Goal: Book appointment/travel/reservation

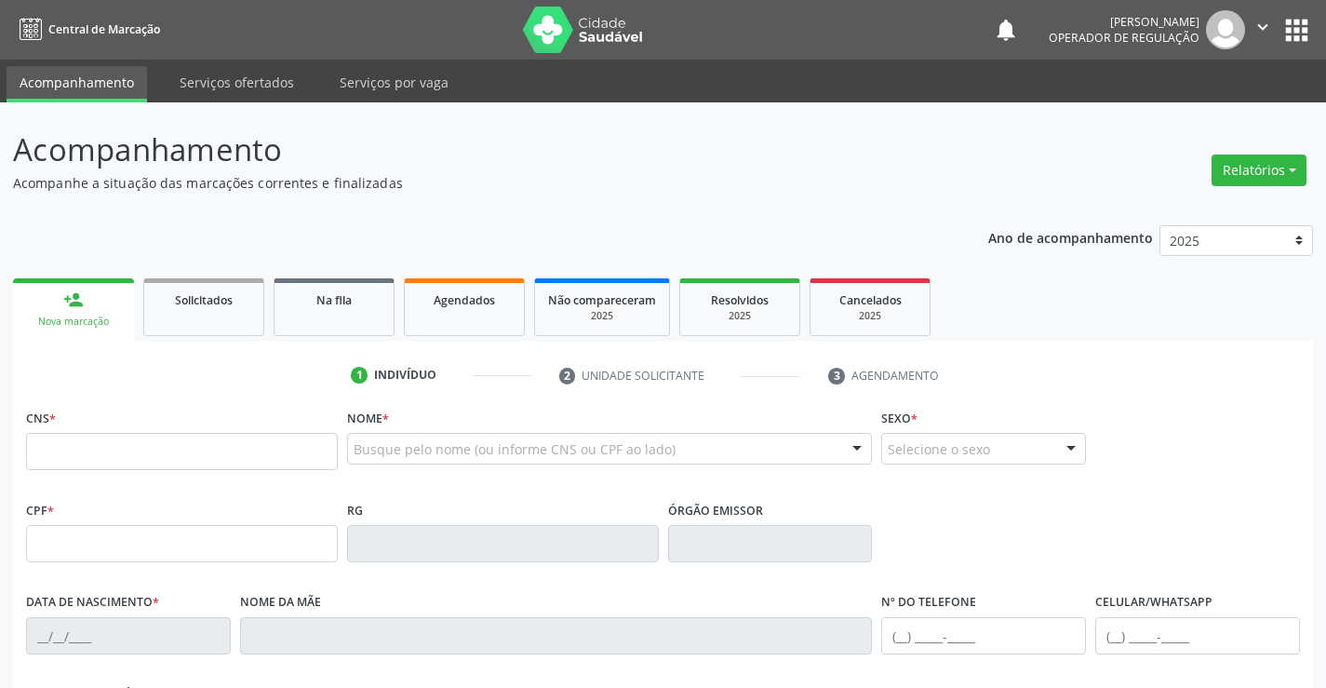
click at [288, 451] on input "text" at bounding box center [182, 451] width 312 height 37
type input "700 8064 3696 7483"
type input "29[DATE]"
type input "[PERSON_NAME]"
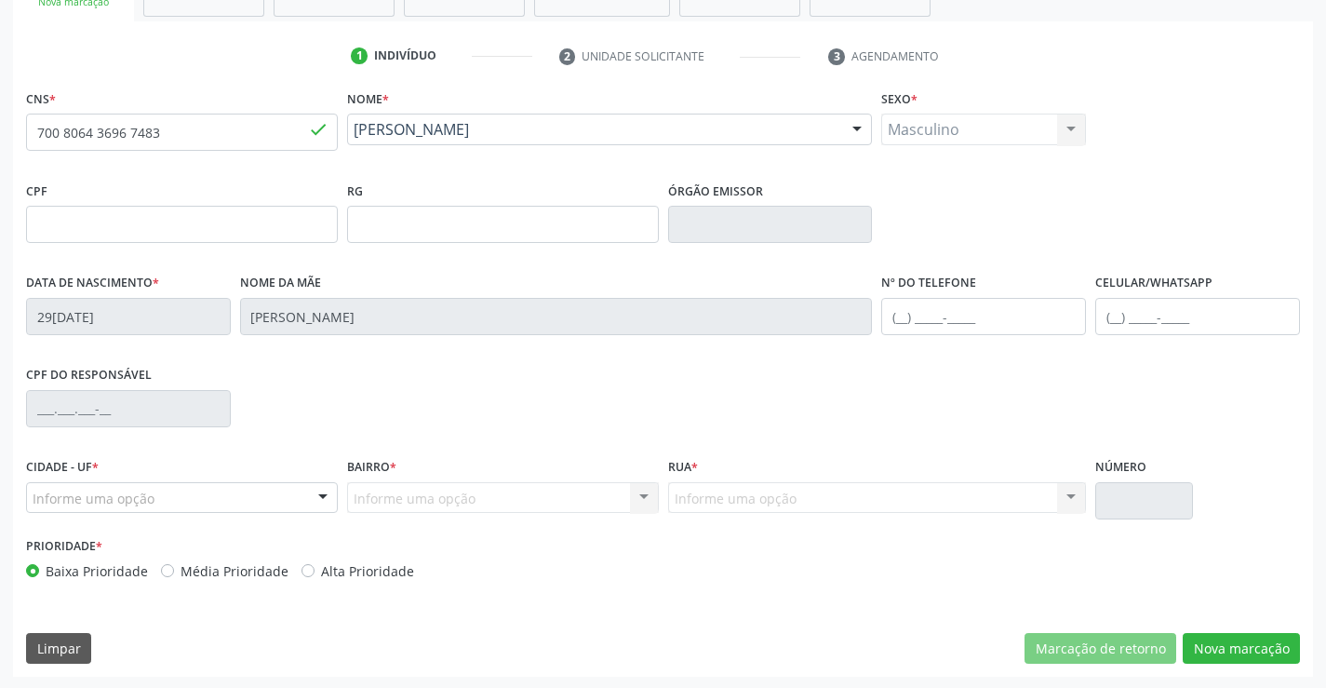
scroll to position [321, 0]
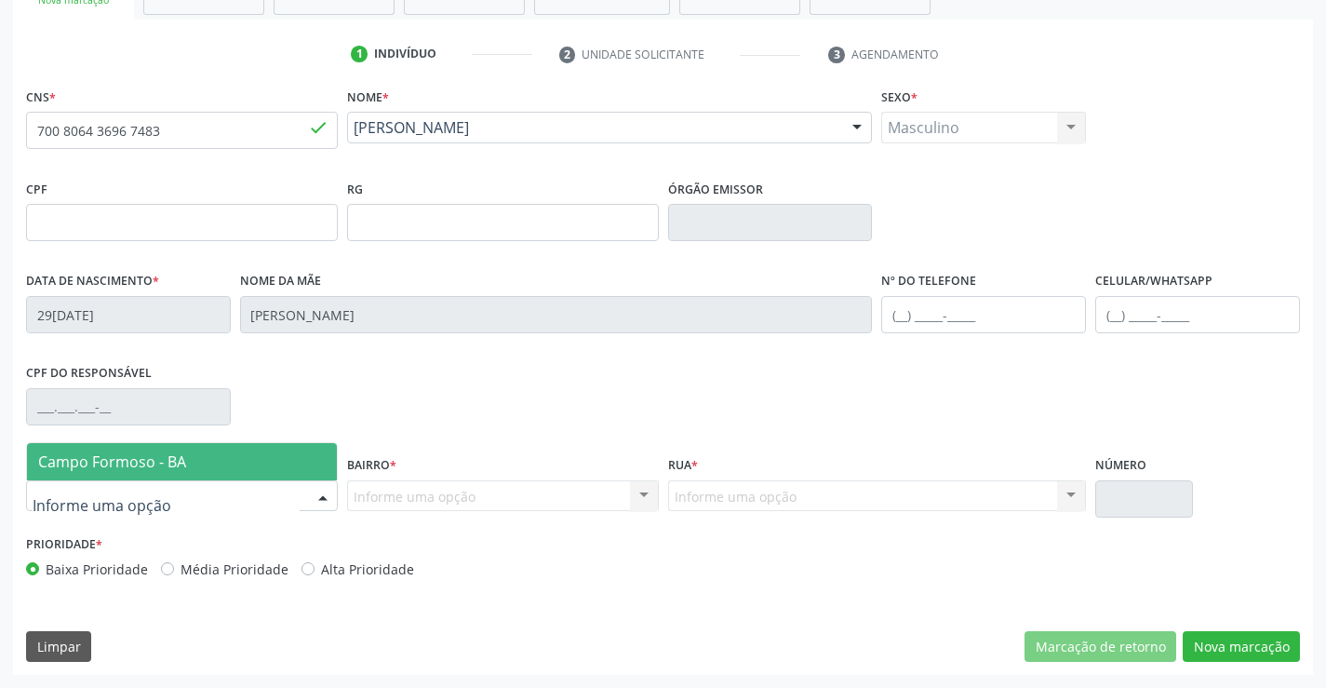
click at [323, 495] on div at bounding box center [323, 497] width 28 height 32
click at [303, 460] on span "Campo Formoso - BA" at bounding box center [182, 461] width 310 height 37
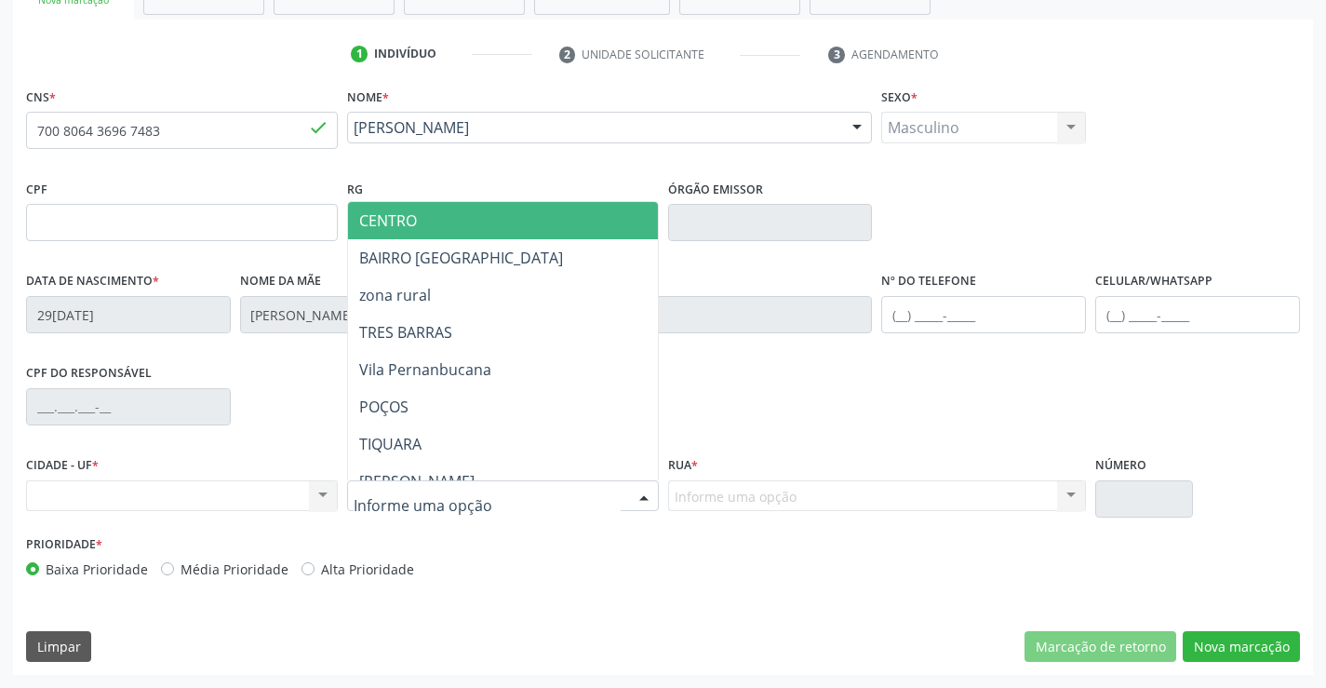
click at [647, 494] on div at bounding box center [644, 497] width 28 height 32
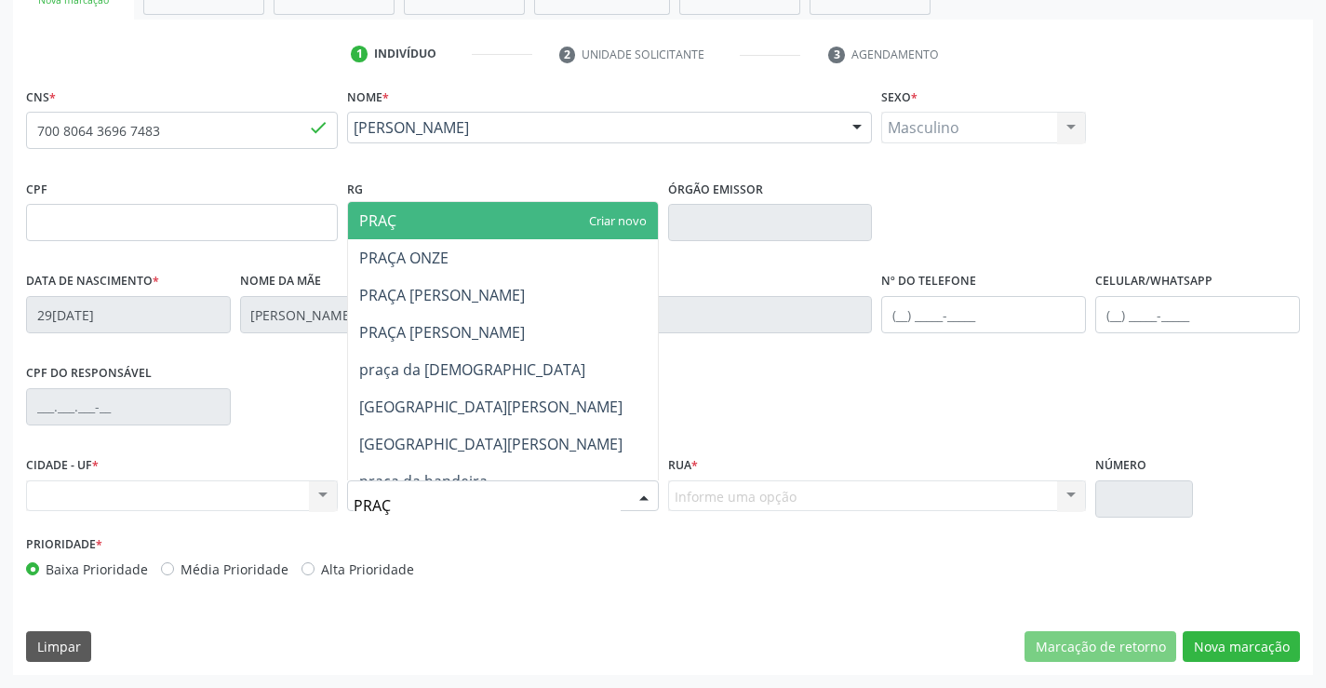
type input "PRAÇA"
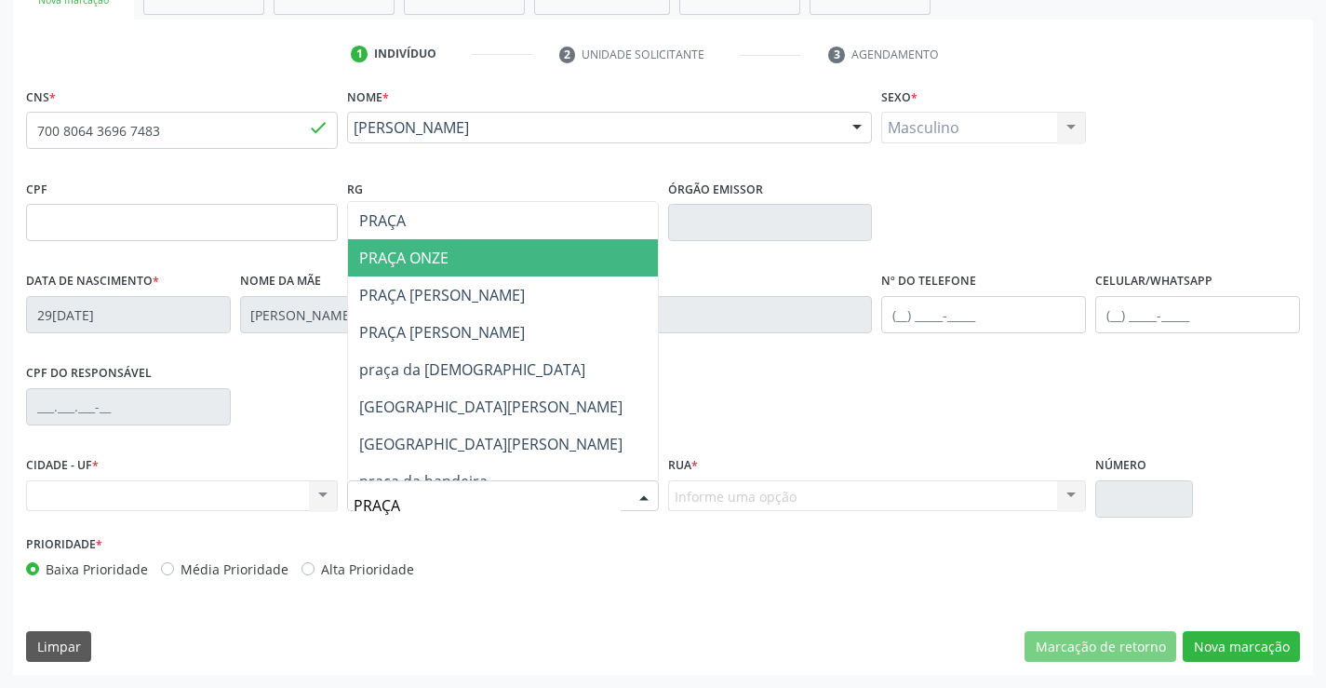
click at [435, 260] on span "PRAÇA ONZE" at bounding box center [403, 257] width 89 height 20
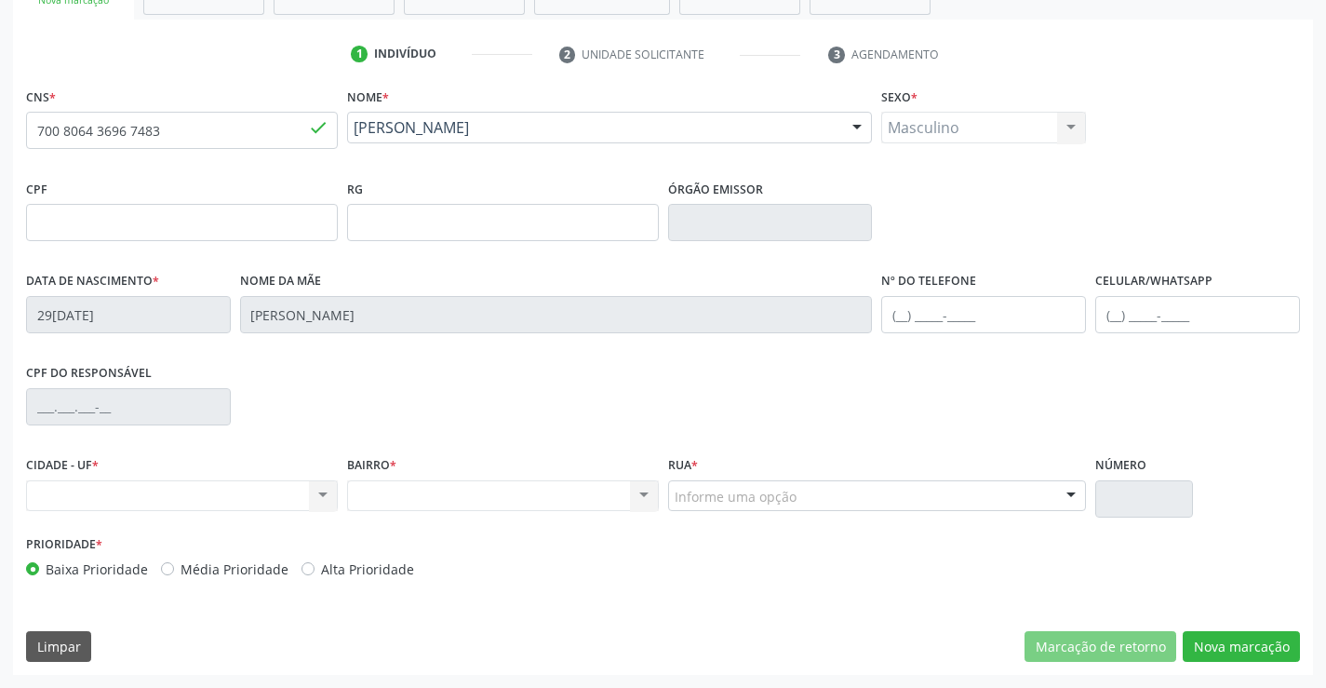
click at [327, 496] on div "Nenhum resultado encontrado para: " " Não há nenhuma opção para ser exibida." at bounding box center [182, 496] width 312 height 32
click at [325, 495] on div "Nenhum resultado encontrado para: " " Não há nenhuma opção para ser exibida." at bounding box center [182, 496] width 312 height 32
click at [1122, 314] on input "text" at bounding box center [1197, 314] width 205 height 37
type input "[PHONE_NUMBER]"
click at [317, 490] on div "Nenhum resultado encontrado para: " " Não há nenhuma opção para ser exibida." at bounding box center [182, 496] width 312 height 32
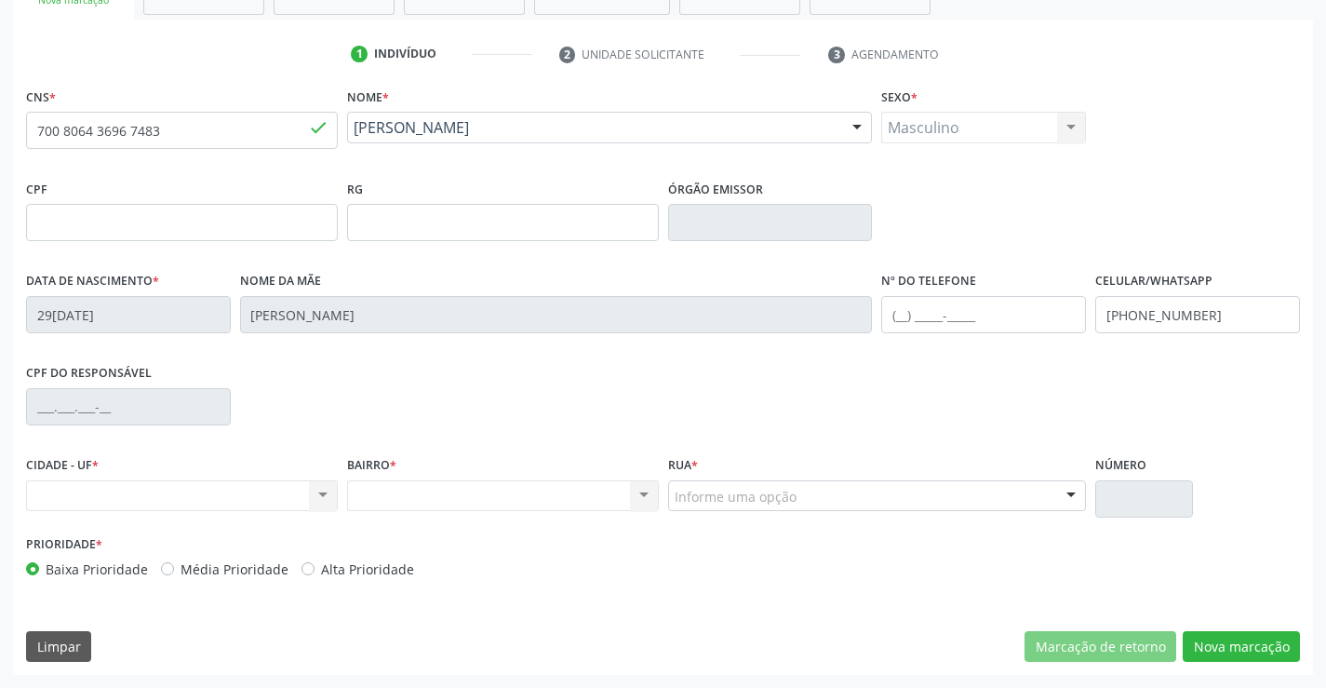
click at [515, 499] on div "Nenhum resultado encontrado para: " " Não há nenhuma opção para ser exibida." at bounding box center [503, 496] width 312 height 32
click at [322, 496] on div "Nenhum resultado encontrado para: " " Não há nenhuma opção para ser exibida." at bounding box center [182, 496] width 312 height 32
click at [318, 491] on div "Nenhum resultado encontrado para: " " Não há nenhuma opção para ser exibida." at bounding box center [182, 496] width 312 height 32
click at [1245, 640] on button "Nova marcação" at bounding box center [1240, 647] width 117 height 32
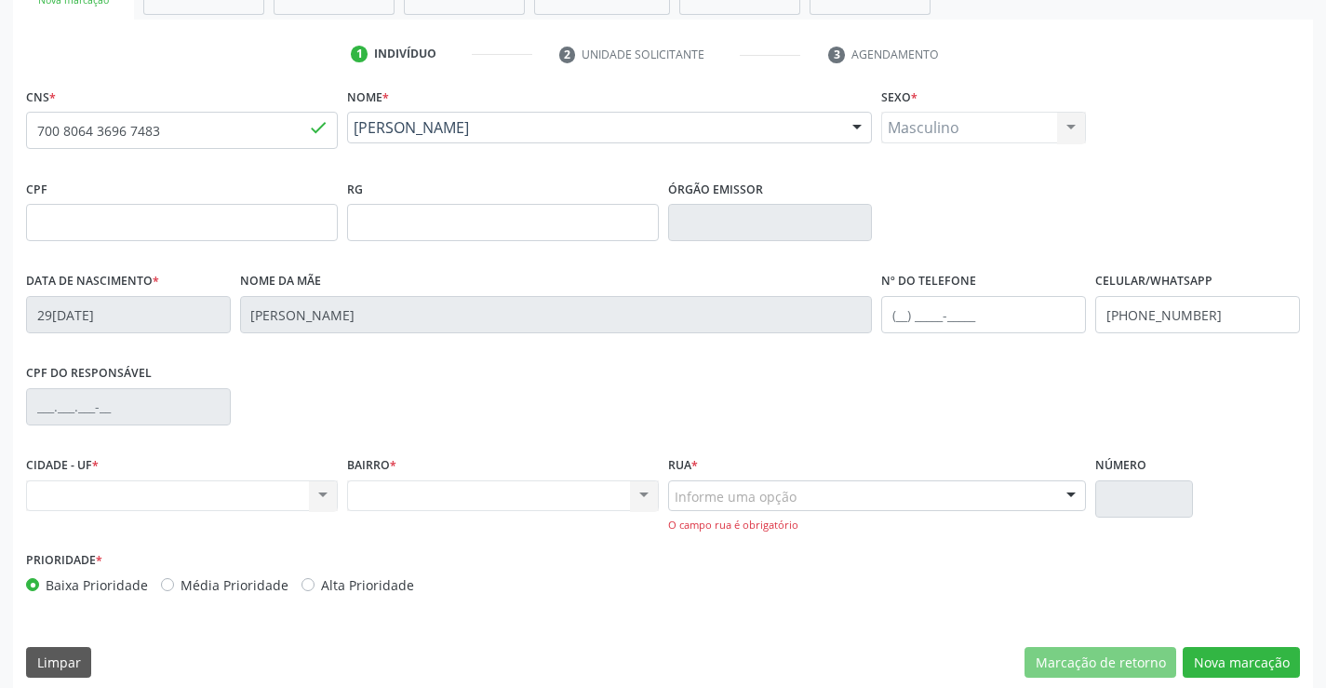
click at [1066, 494] on div at bounding box center [1071, 497] width 28 height 32
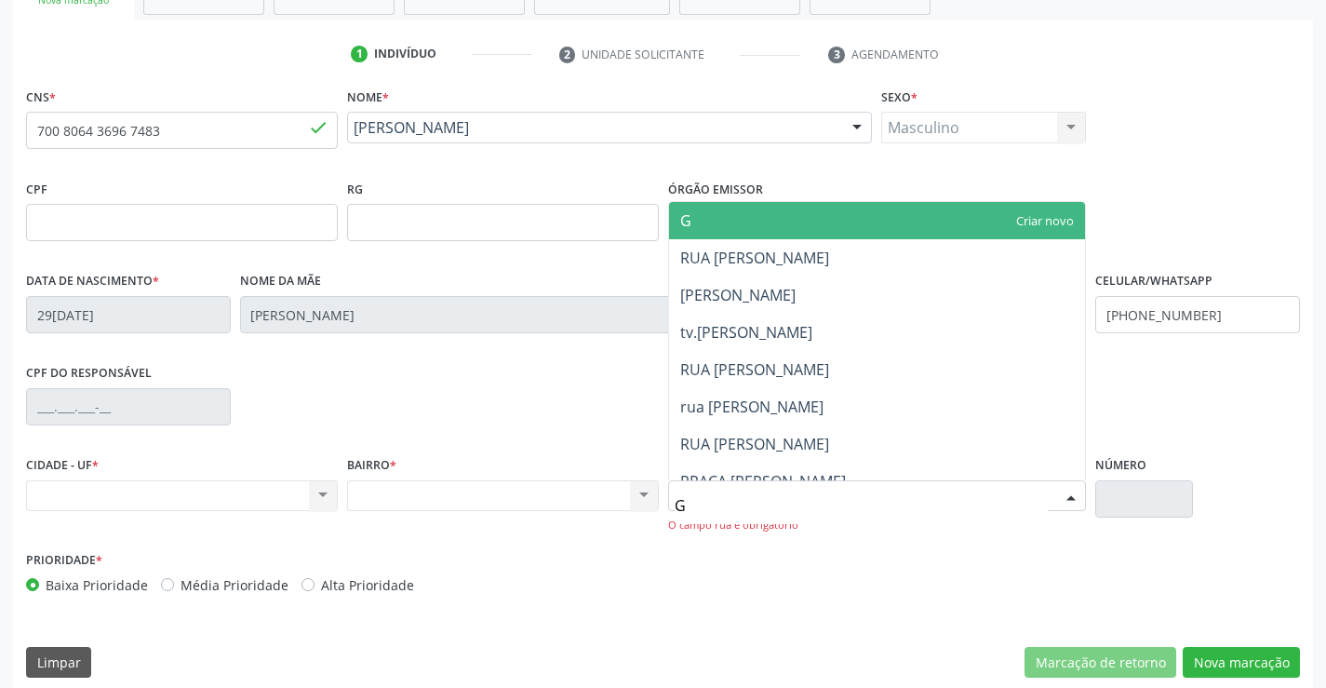
type input "G"
click at [351, 550] on div "Prioridade * Baixa Prioridade Média Prioridade Alta Prioridade" at bounding box center [342, 570] width 633 height 48
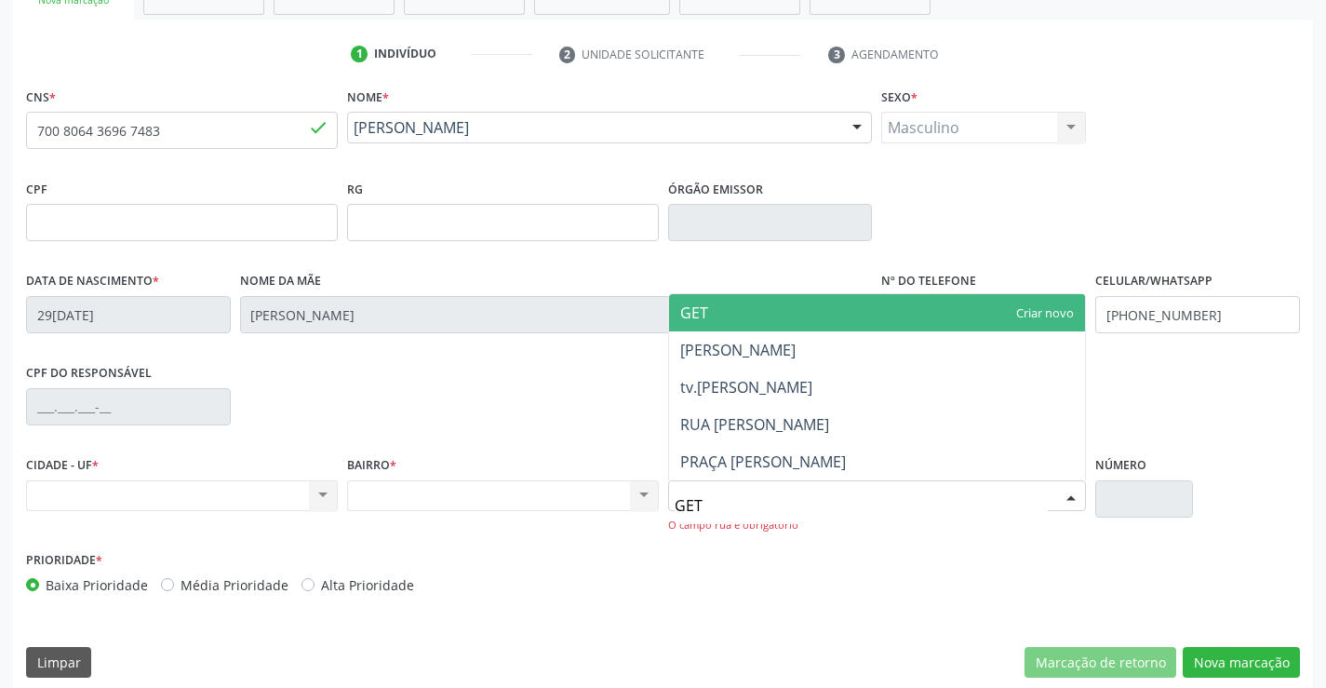
type input "GETU"
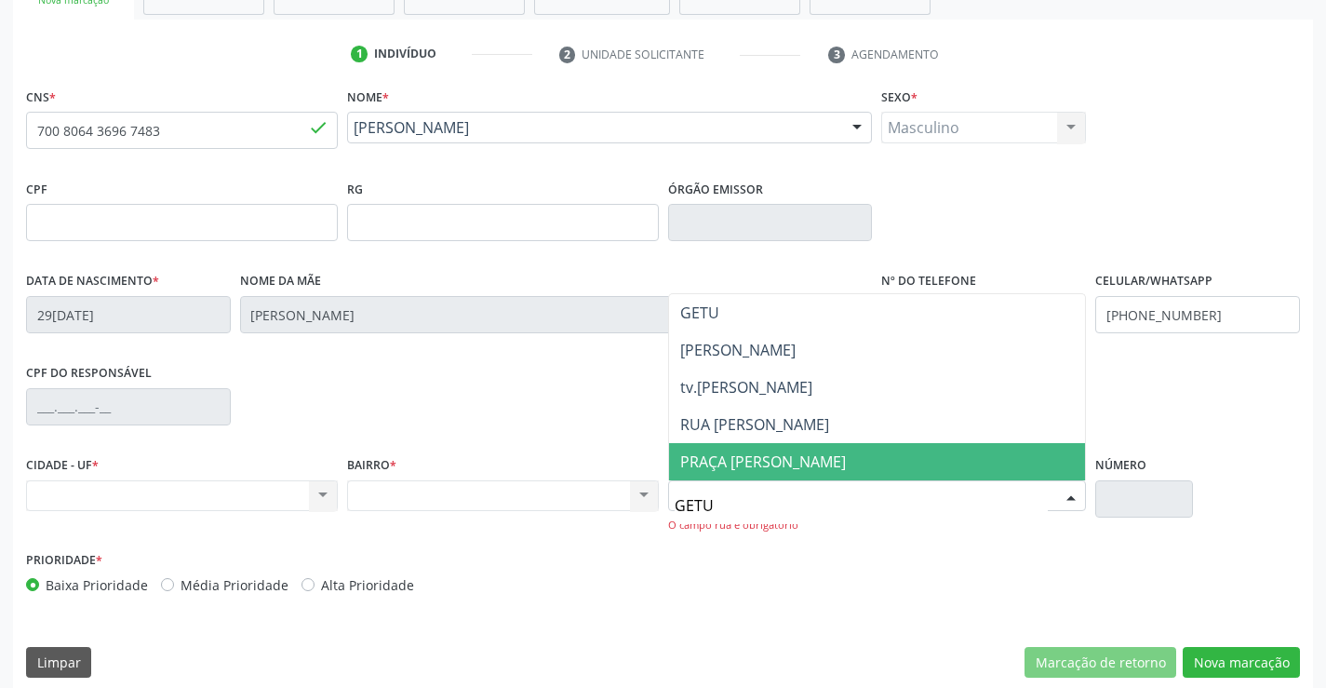
click at [763, 456] on span "PRAÇA [PERSON_NAME]" at bounding box center [763, 461] width 166 height 20
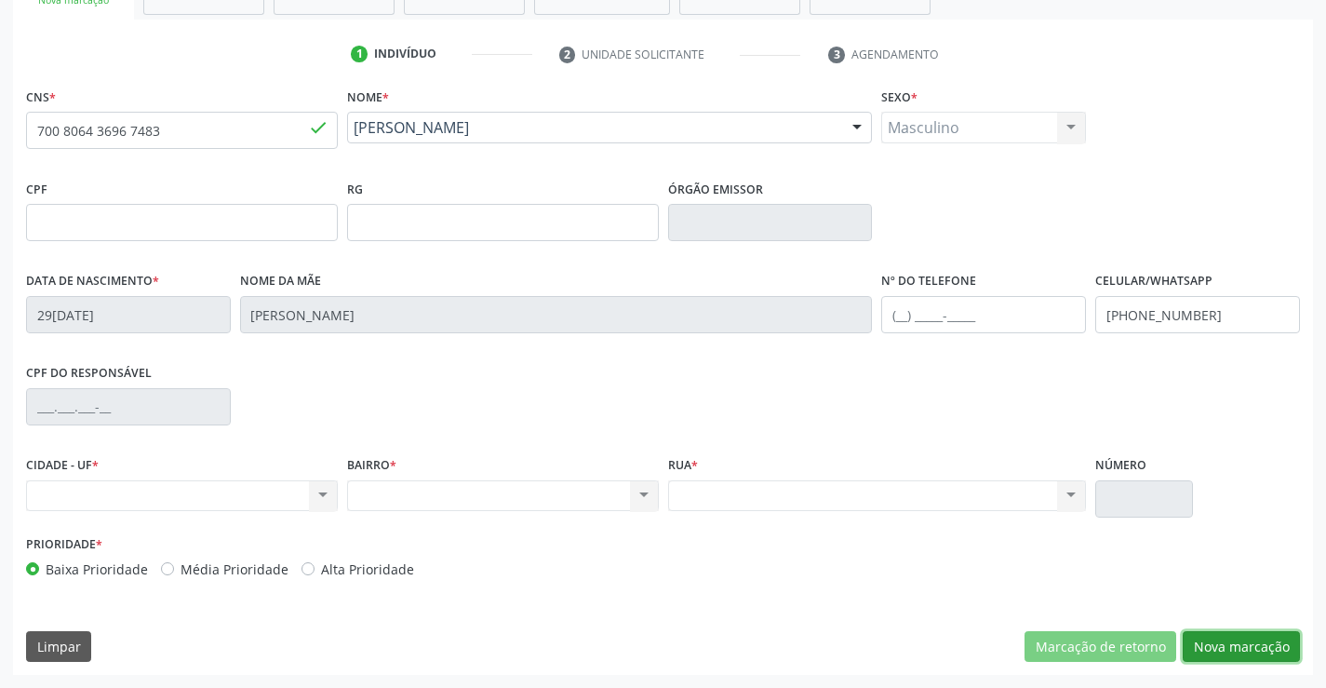
click at [1230, 642] on button "Nova marcação" at bounding box center [1240, 647] width 117 height 32
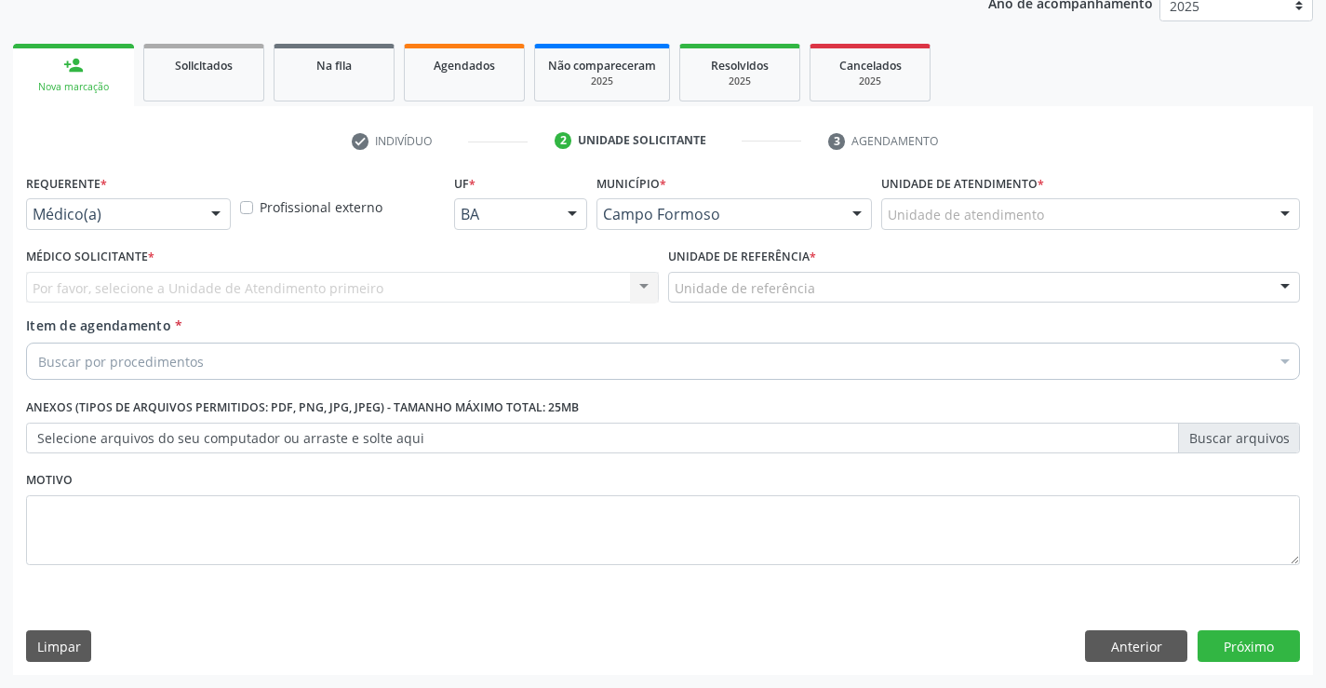
click at [216, 214] on div at bounding box center [216, 215] width 28 height 32
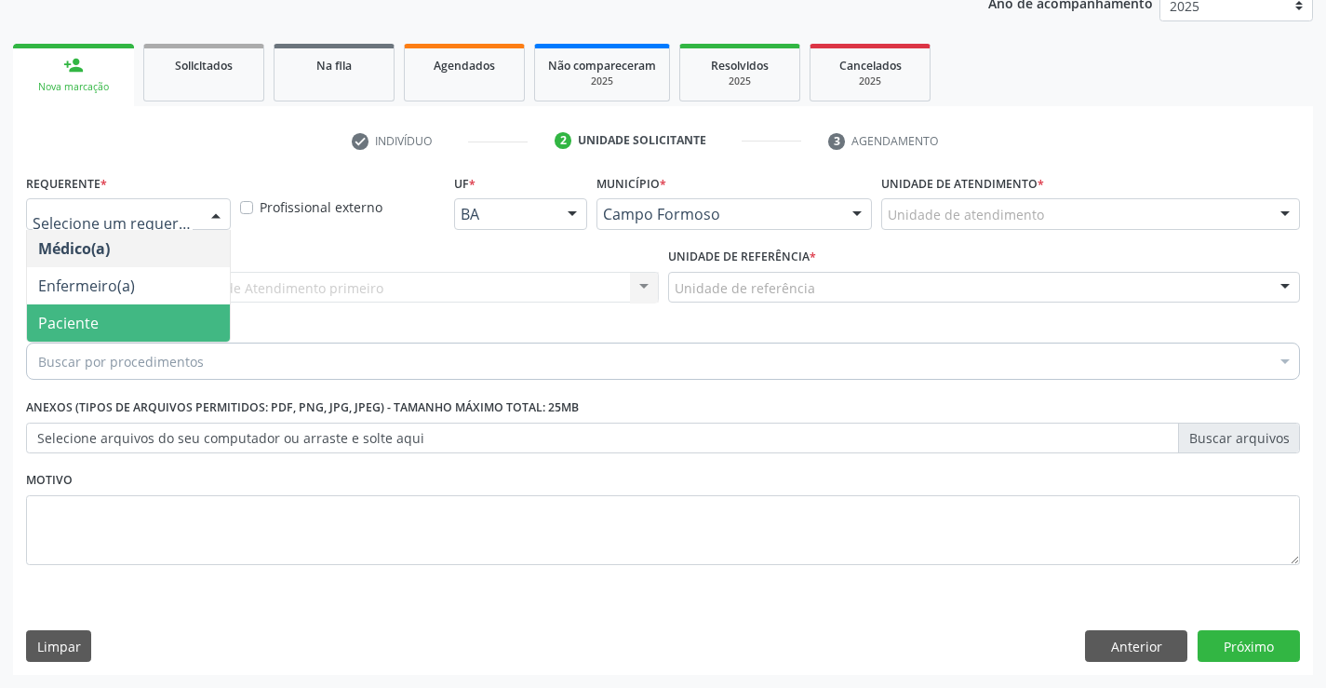
click at [86, 318] on span "Paciente" at bounding box center [68, 323] width 60 height 20
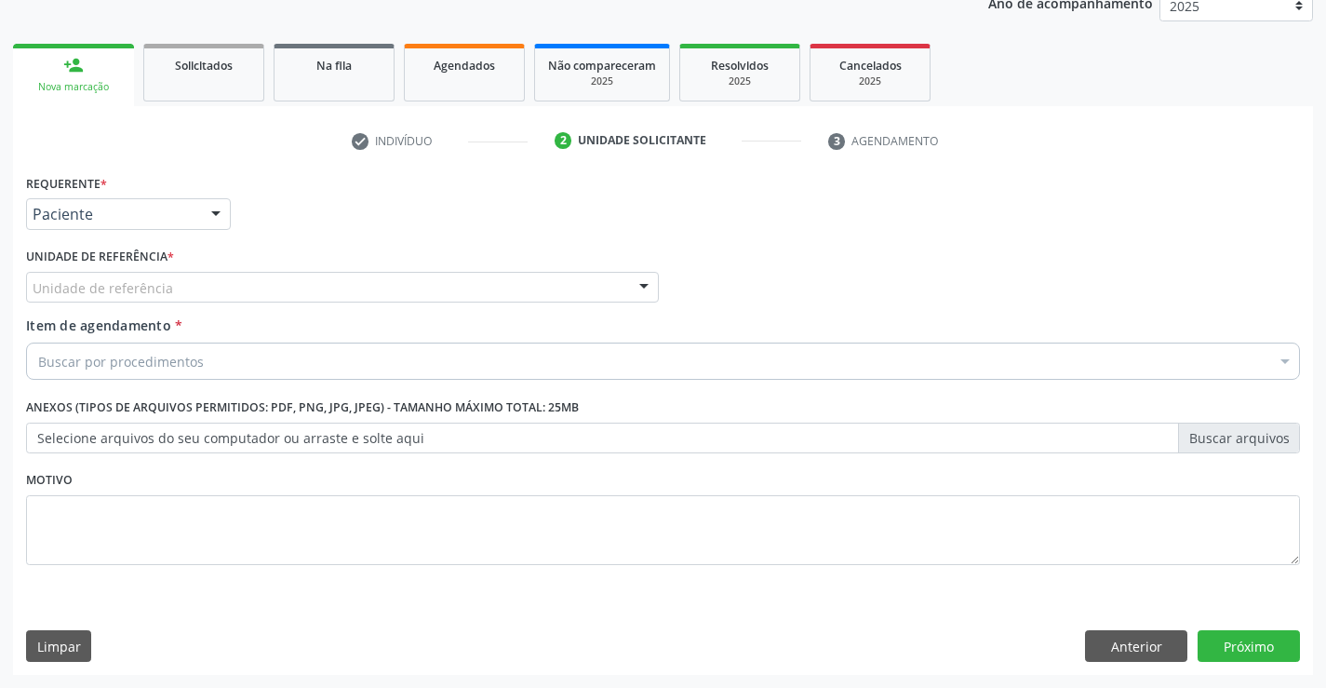
click at [640, 287] on div at bounding box center [644, 289] width 28 height 32
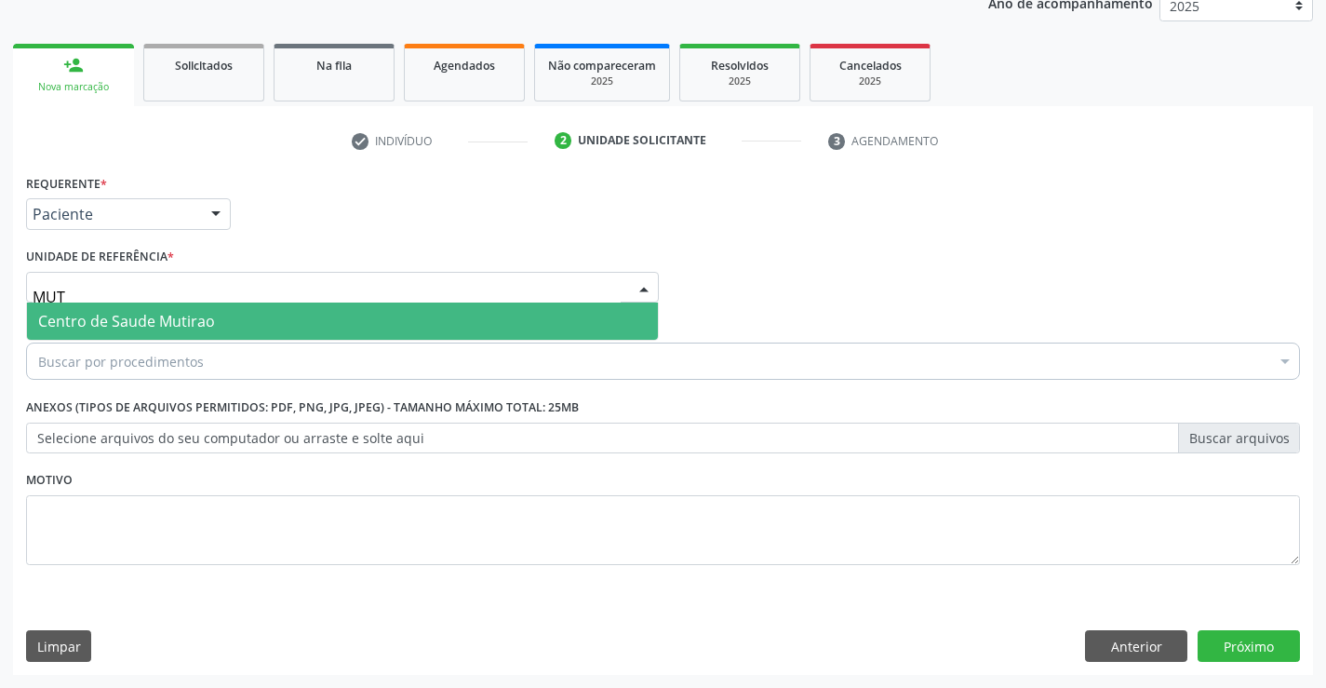
type input "MUTI"
click at [112, 318] on span "Centro de Saude Mutirao" at bounding box center [126, 321] width 177 height 20
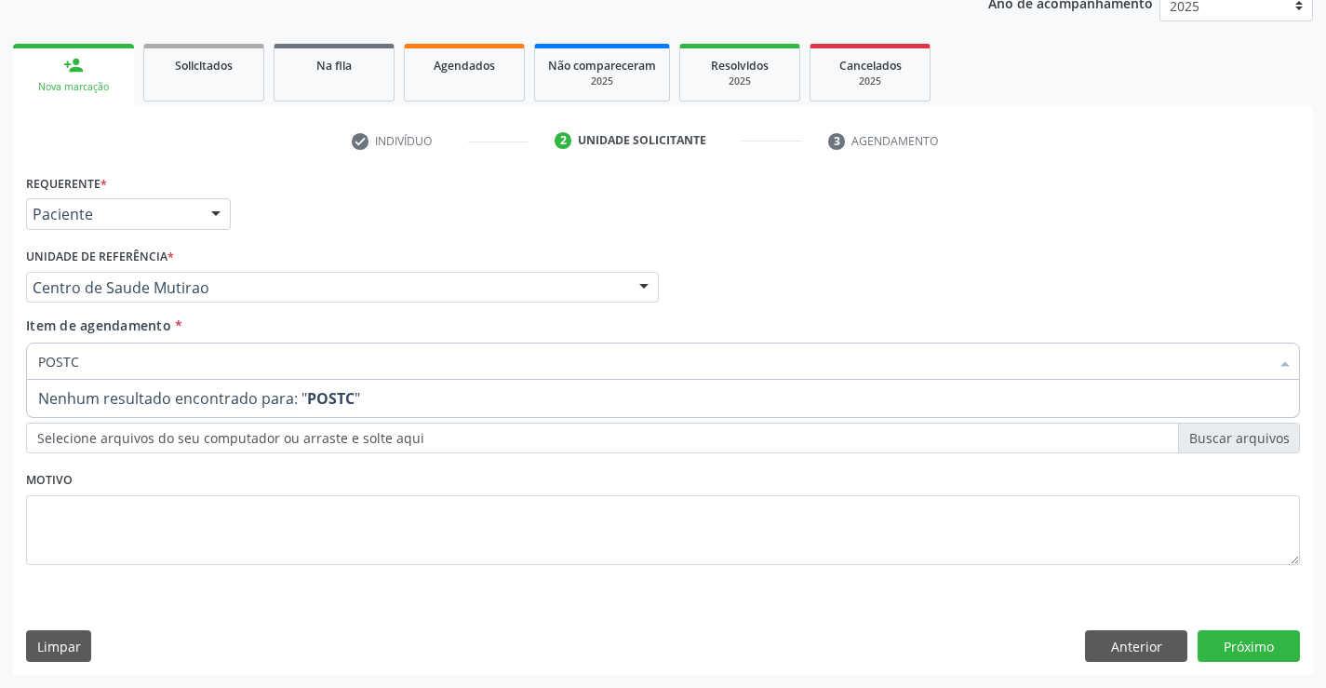
click at [73, 362] on input "POSTC" at bounding box center [653, 360] width 1231 height 37
type input "POSTEC"
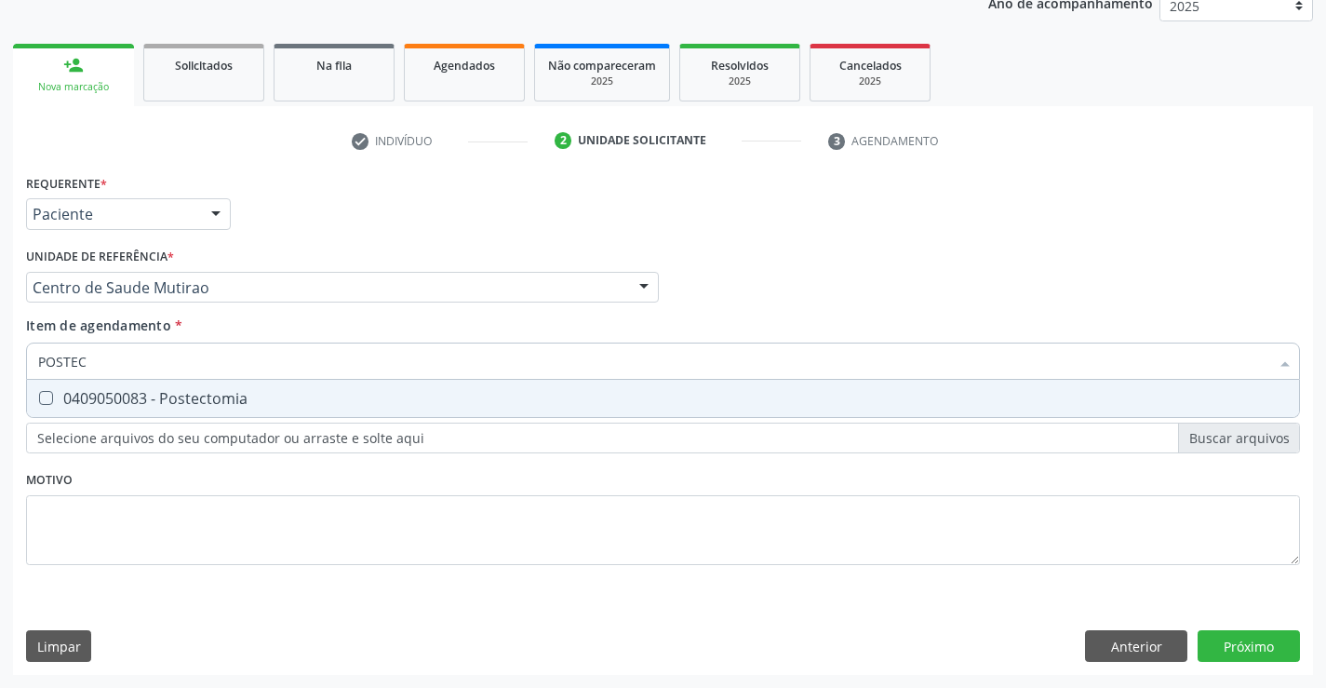
click at [186, 394] on div "0409050083 - Postectomia" at bounding box center [662, 398] width 1249 height 15
checkbox Postectomia "true"
click at [1262, 642] on div "Requerente * Paciente Médico(a) Enfermeiro(a) Paciente Nenhum resultado encontr…" at bounding box center [663, 421] width 1300 height 505
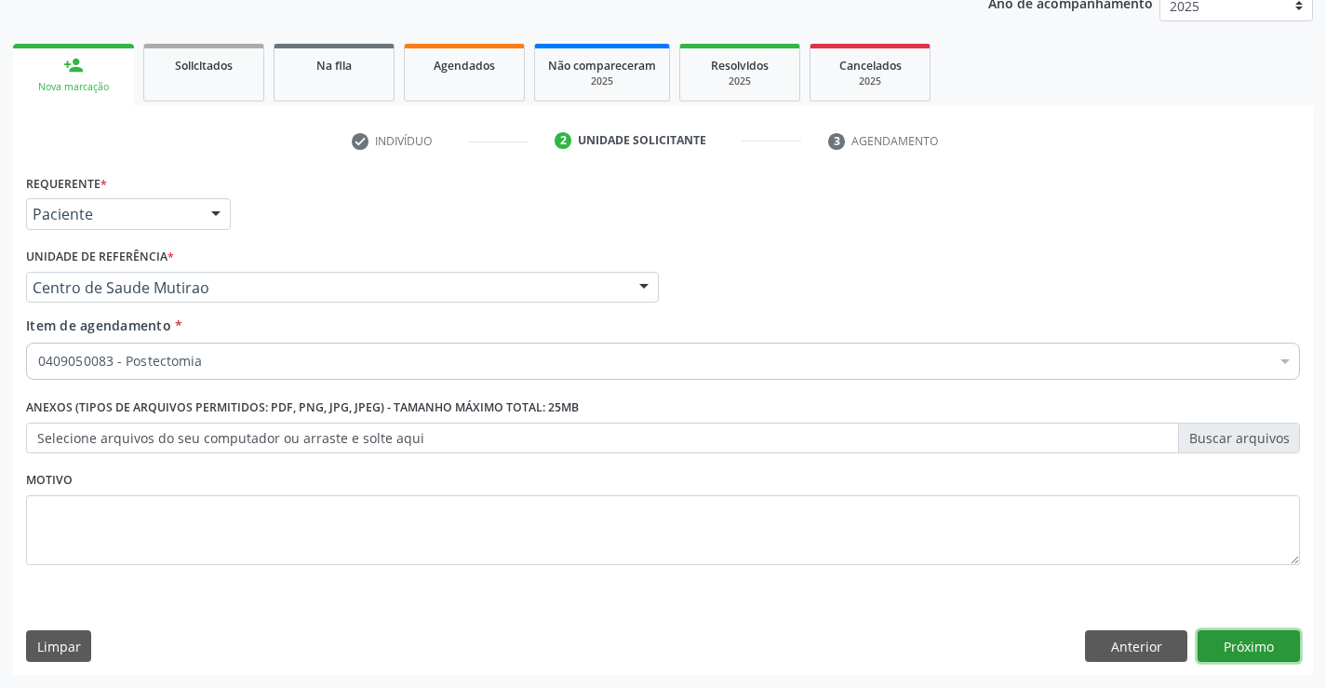
click at [1249, 653] on button "Próximo" at bounding box center [1248, 646] width 102 height 32
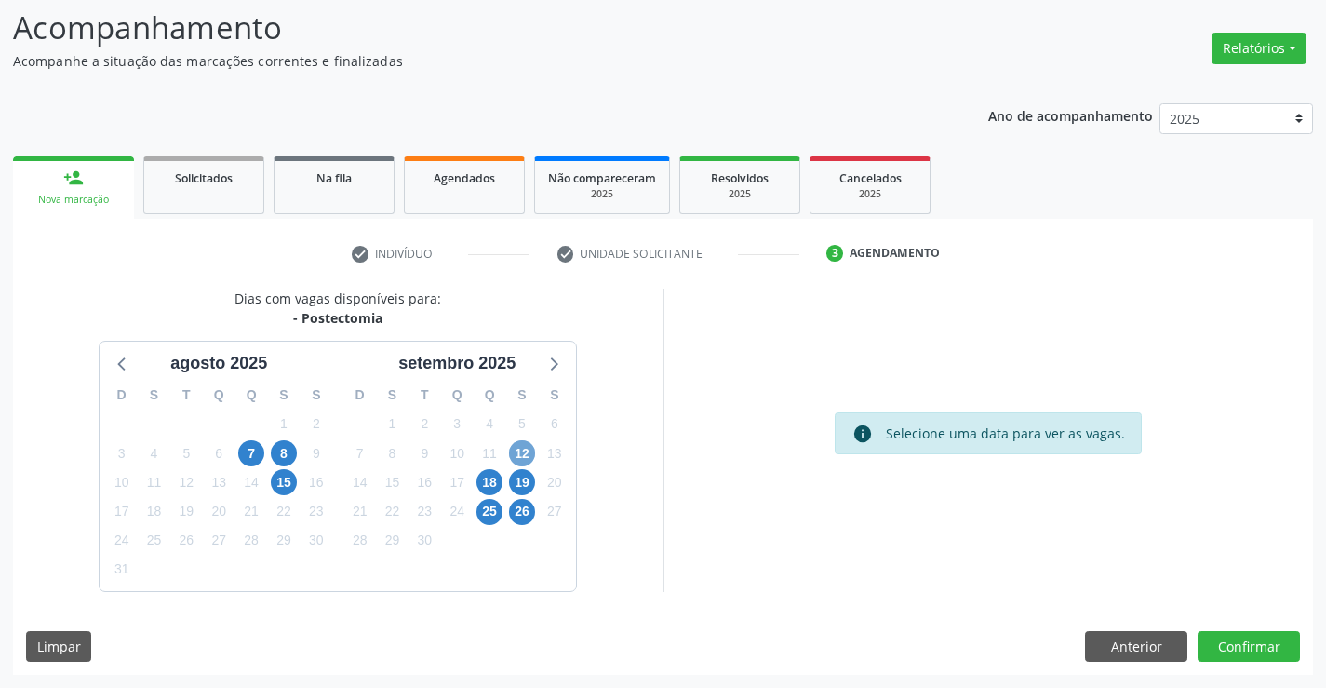
click at [525, 456] on span "12" at bounding box center [522, 453] width 26 height 26
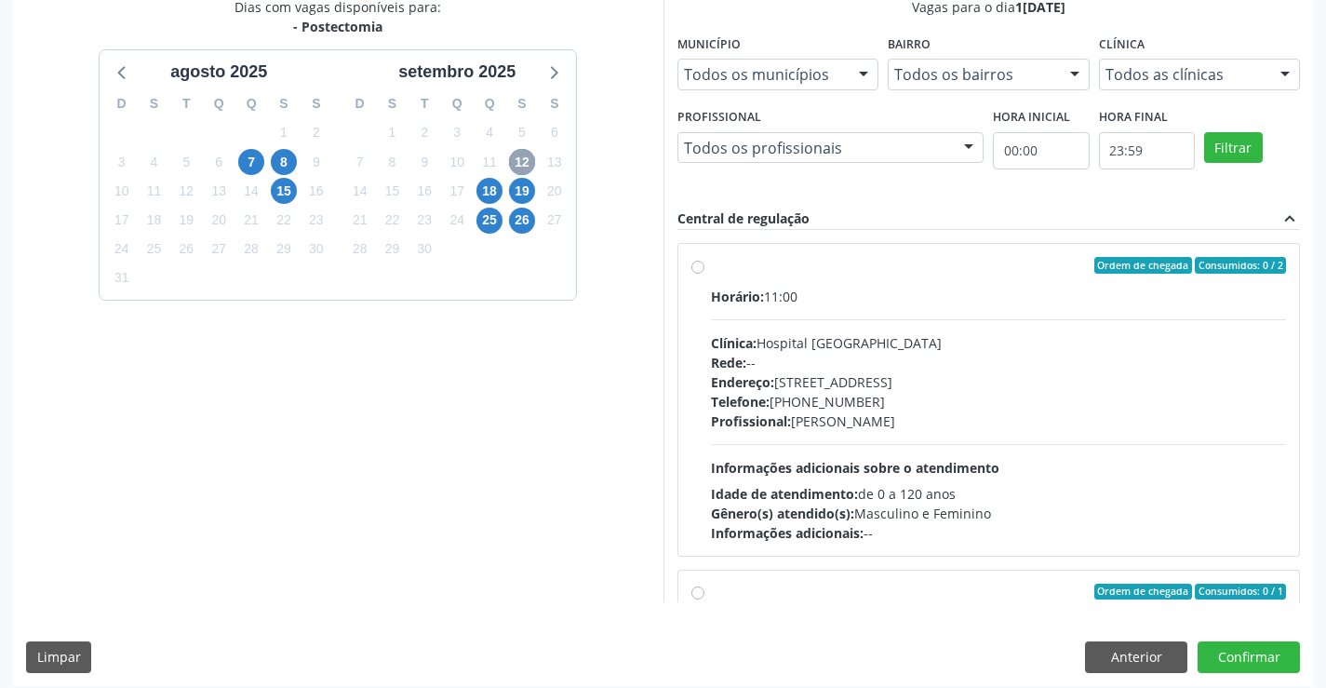
scroll to position [424, 0]
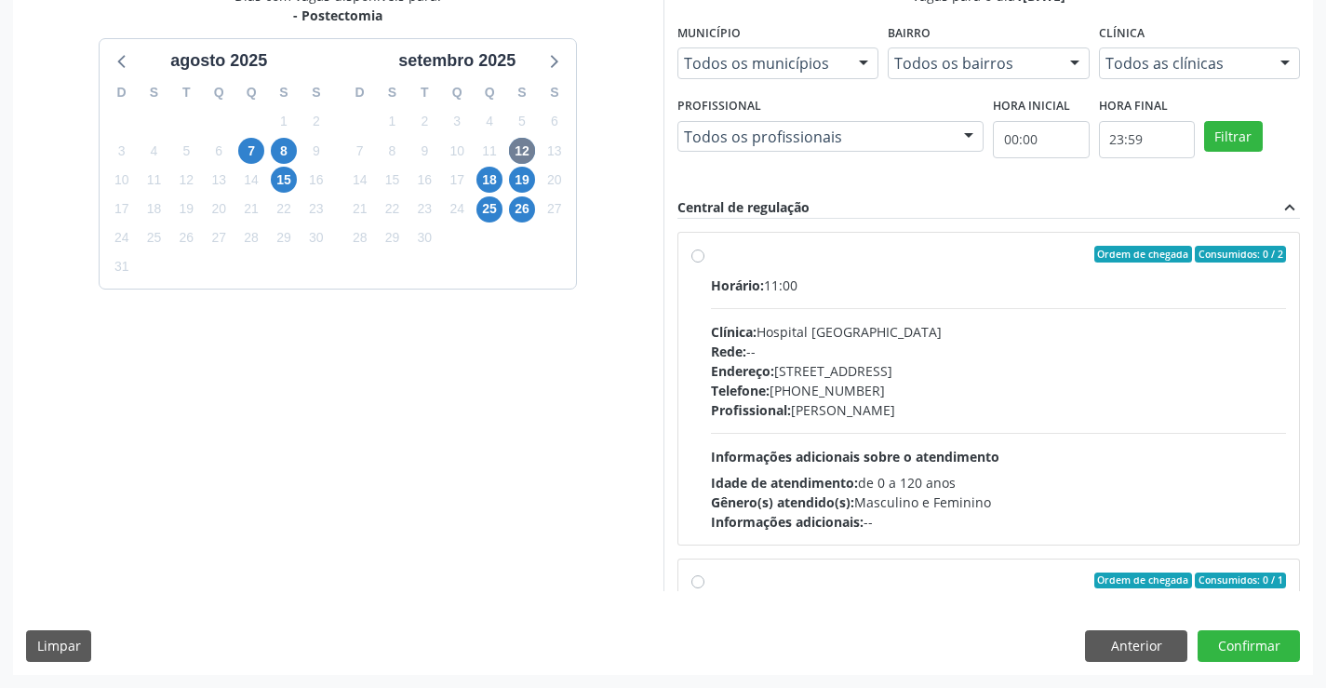
click at [711, 255] on label "Ordem de chegada Consumidos: 0 / 2 Horário: 11:00 Clínica: Hospital [GEOGRAPHIC…" at bounding box center [999, 389] width 576 height 286
click at [698, 255] on input "Ordem de chegada Consumidos: 0 / 2 Horário: 11:00 Clínica: Hospital [GEOGRAPHIC…" at bounding box center [697, 254] width 13 height 17
radio input "true"
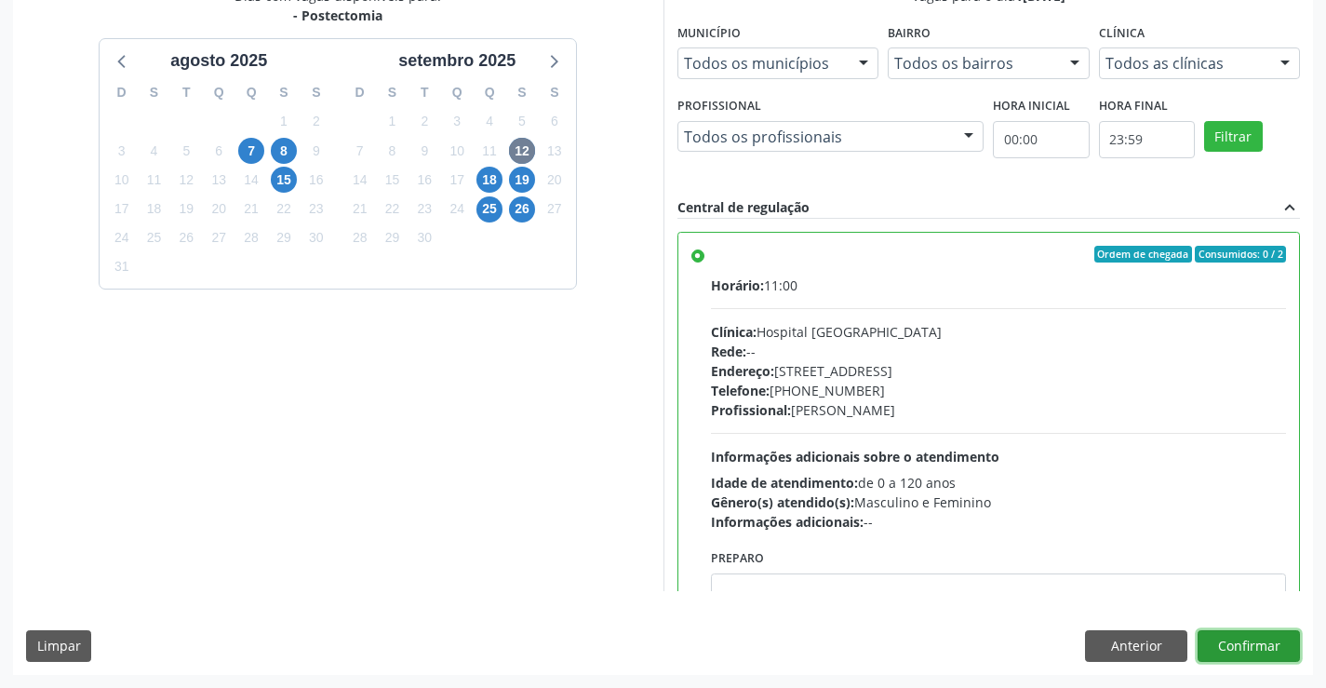
click at [1233, 637] on button "Confirmar" at bounding box center [1248, 646] width 102 height 32
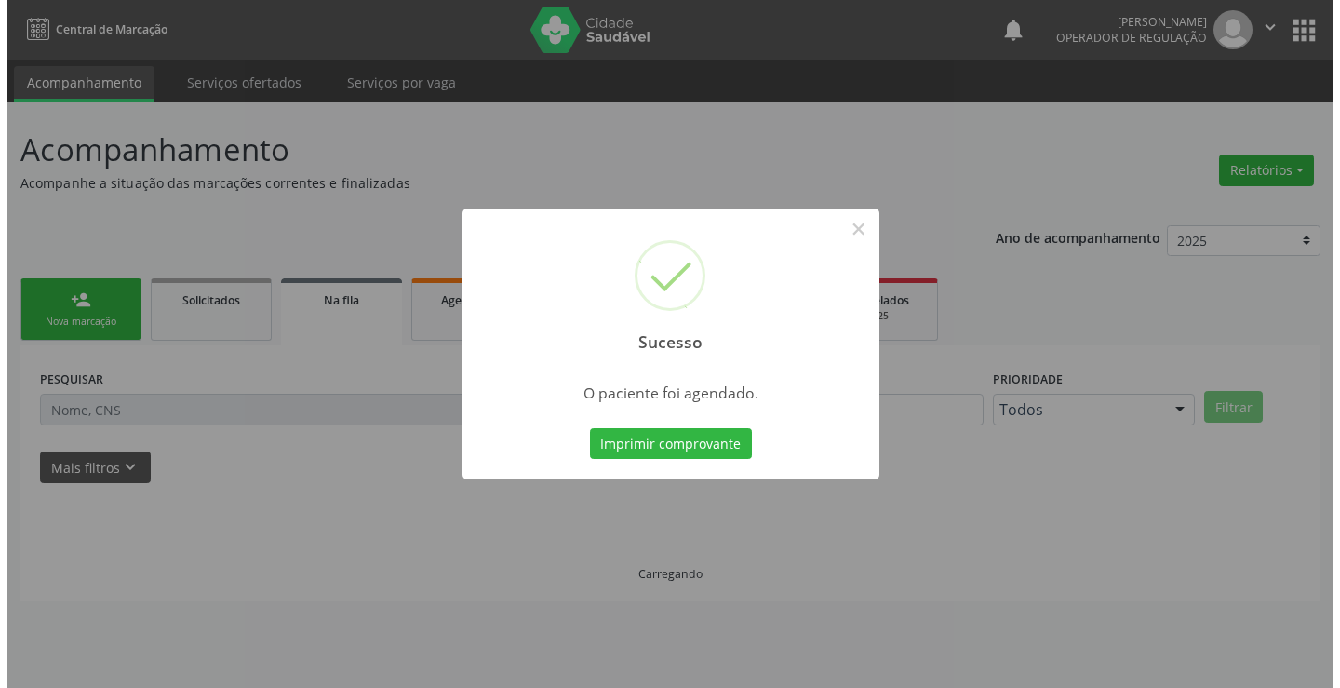
scroll to position [0, 0]
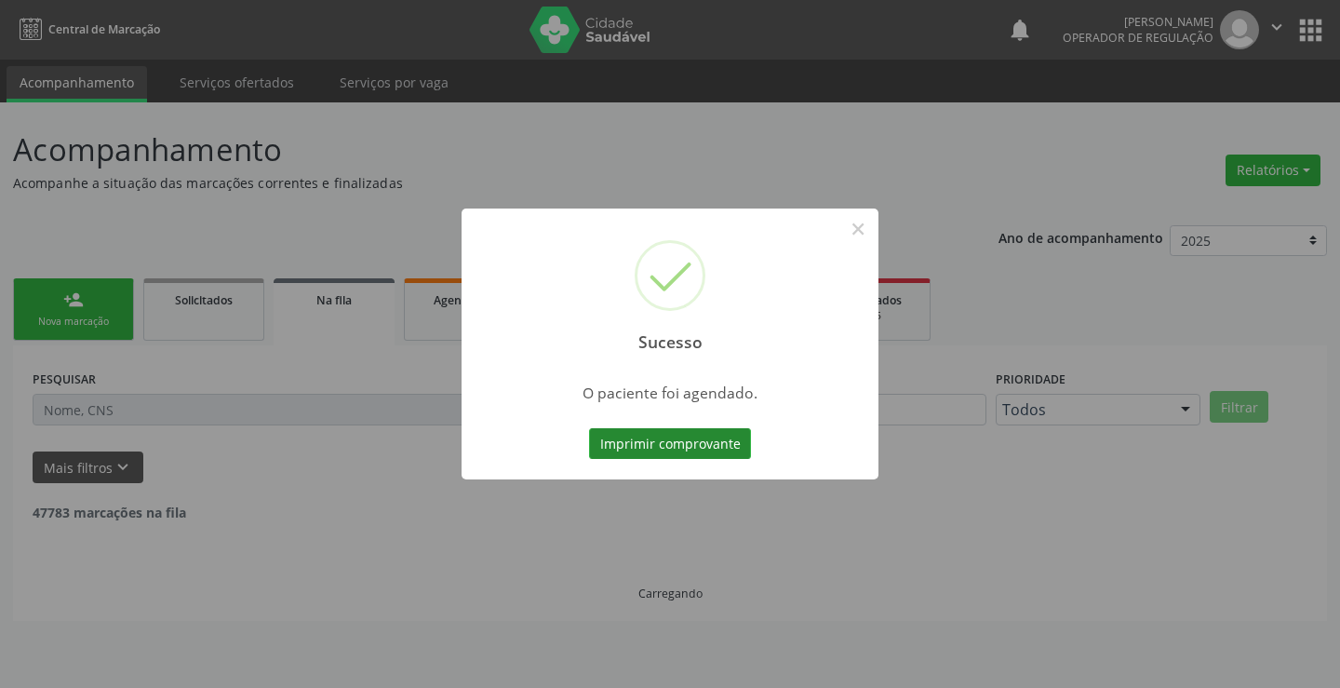
click at [646, 444] on button "Imprimir comprovante" at bounding box center [670, 444] width 162 height 32
